Goal: Task Accomplishment & Management: Complete application form

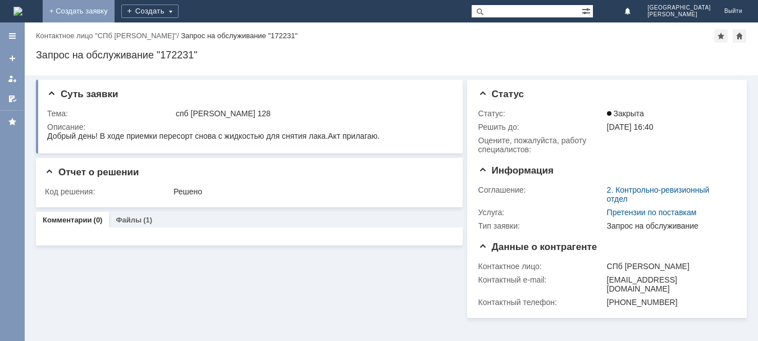
click at [115, 14] on link "+ Создать заявку" at bounding box center [79, 11] width 72 height 22
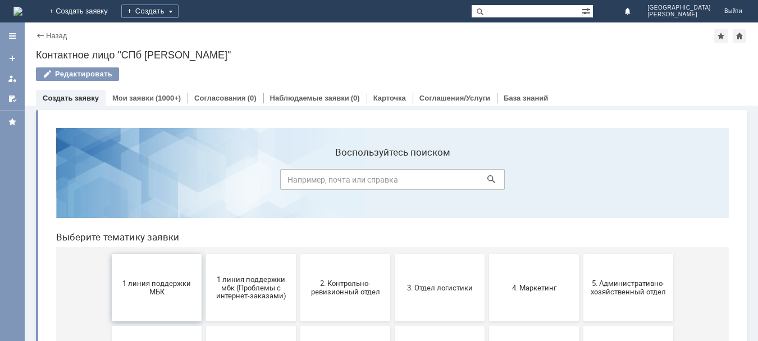
click at [145, 304] on button "1 линия поддержки МБК" at bounding box center [157, 287] width 90 height 67
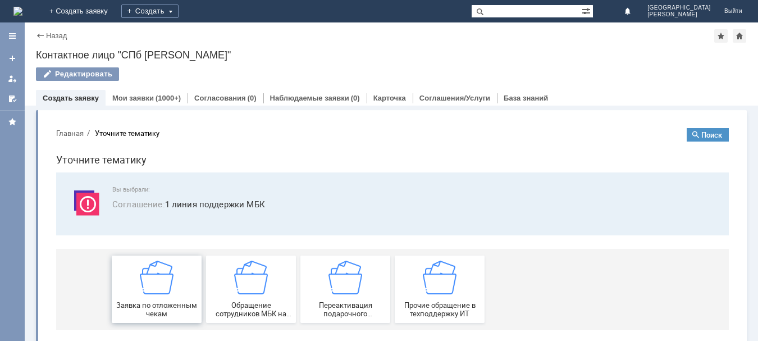
click at [155, 299] on div "Заявка по отложенным чекам" at bounding box center [156, 288] width 83 height 57
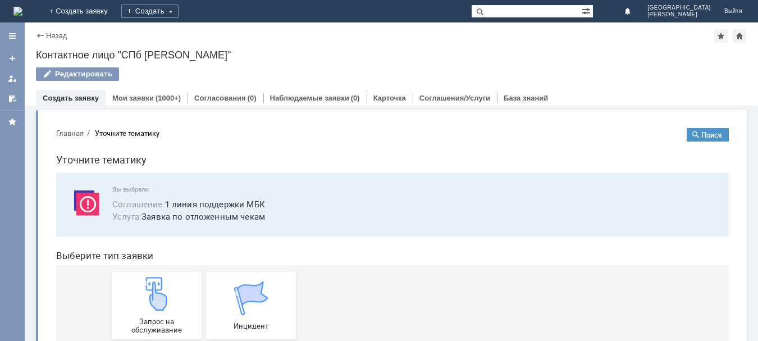
click at [155, 299] on img at bounding box center [157, 294] width 34 height 34
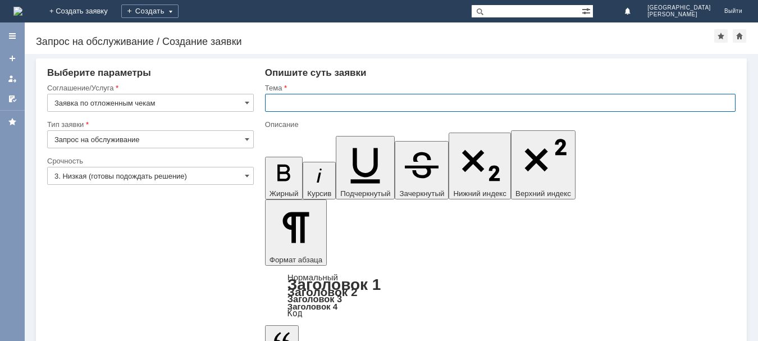
click at [303, 102] on input "text" at bounding box center [500, 103] width 470 height 18
type input "с"
type input "СПБ [PERSON_NAME] 128"
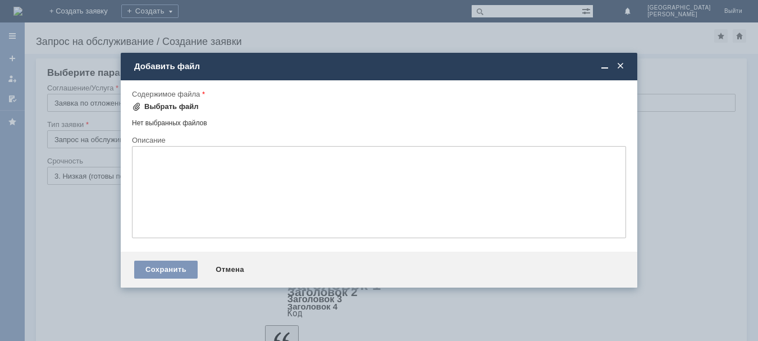
click at [145, 106] on div "Выбрать файл" at bounding box center [171, 106] width 54 height 9
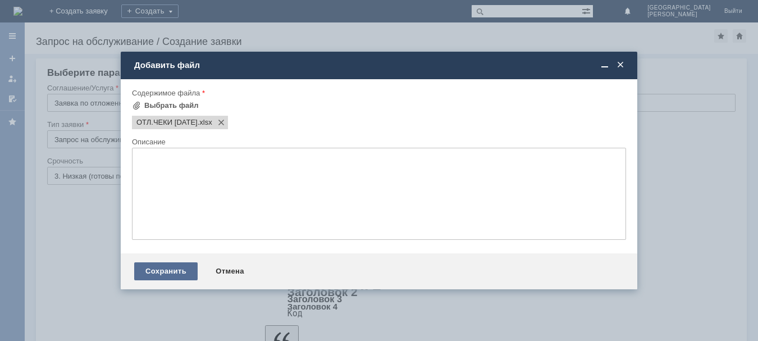
click at [161, 271] on div "Сохранить" at bounding box center [165, 271] width 63 height 18
